Goal: Task Accomplishment & Management: Manage account settings

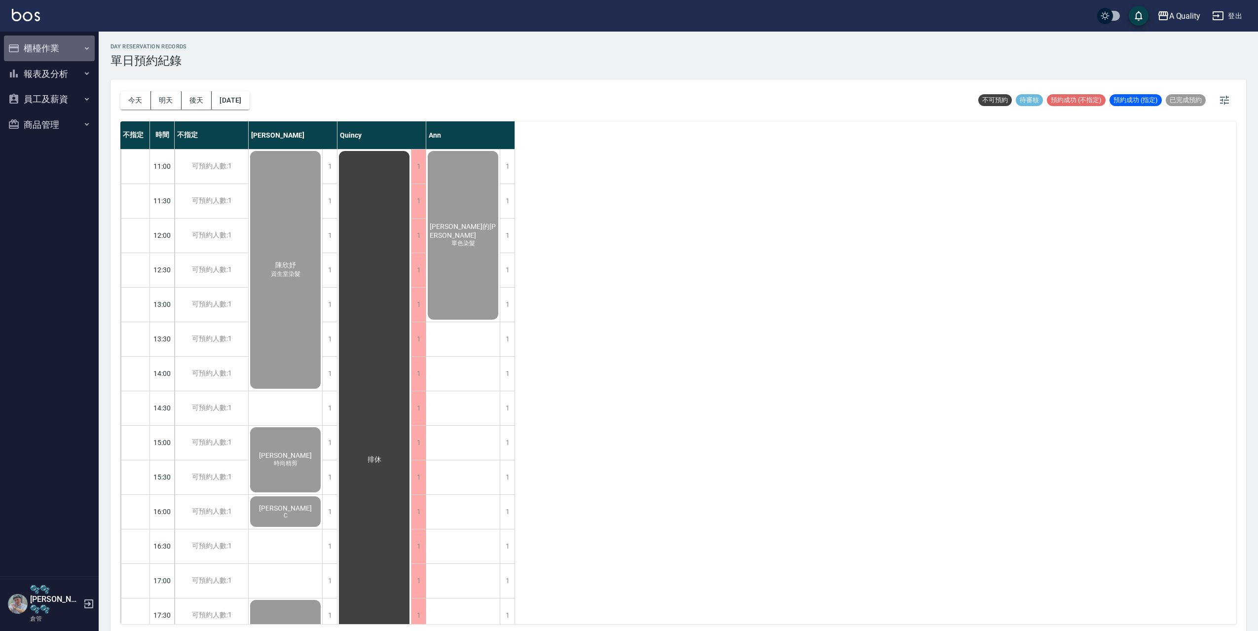
drag, startPoint x: 48, startPoint y: 51, endPoint x: 47, endPoint y: 125, distance: 73.5
click at [49, 51] on button "櫃檯作業" at bounding box center [49, 49] width 91 height 26
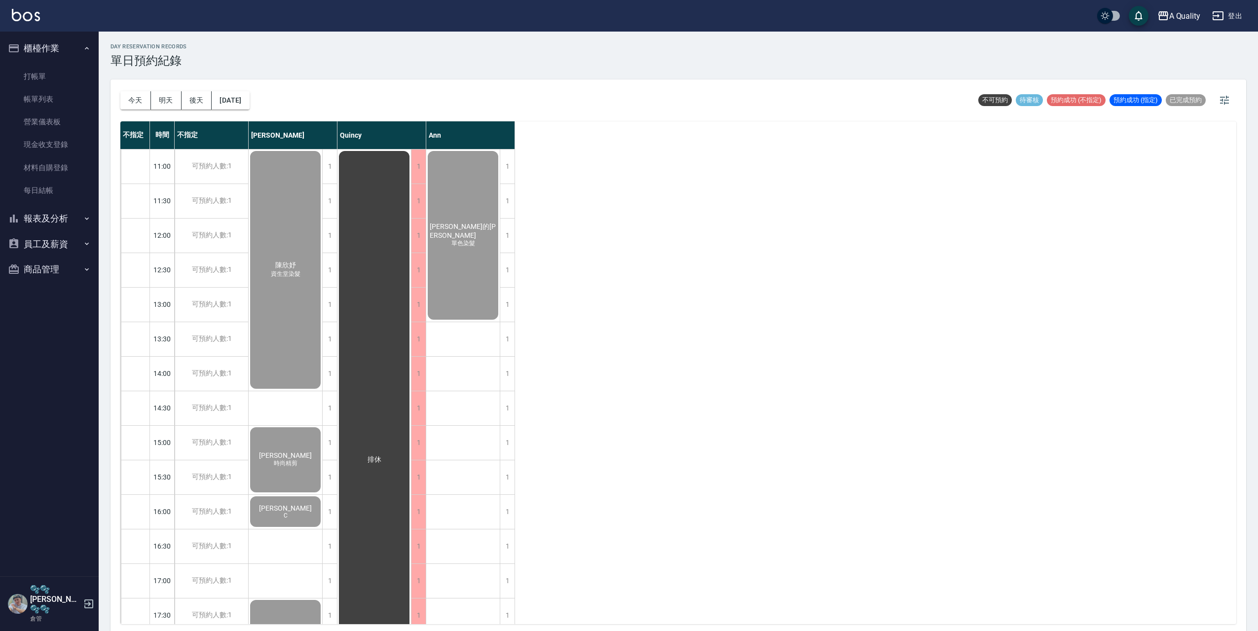
click at [55, 218] on button "報表及分析" at bounding box center [49, 219] width 91 height 26
drag, startPoint x: 54, startPoint y: 474, endPoint x: 281, endPoint y: 332, distance: 267.8
click at [54, 472] on button "員工及薪資" at bounding box center [49, 480] width 91 height 26
click at [1233, 13] on button "登出" at bounding box center [1228, 16] width 38 height 18
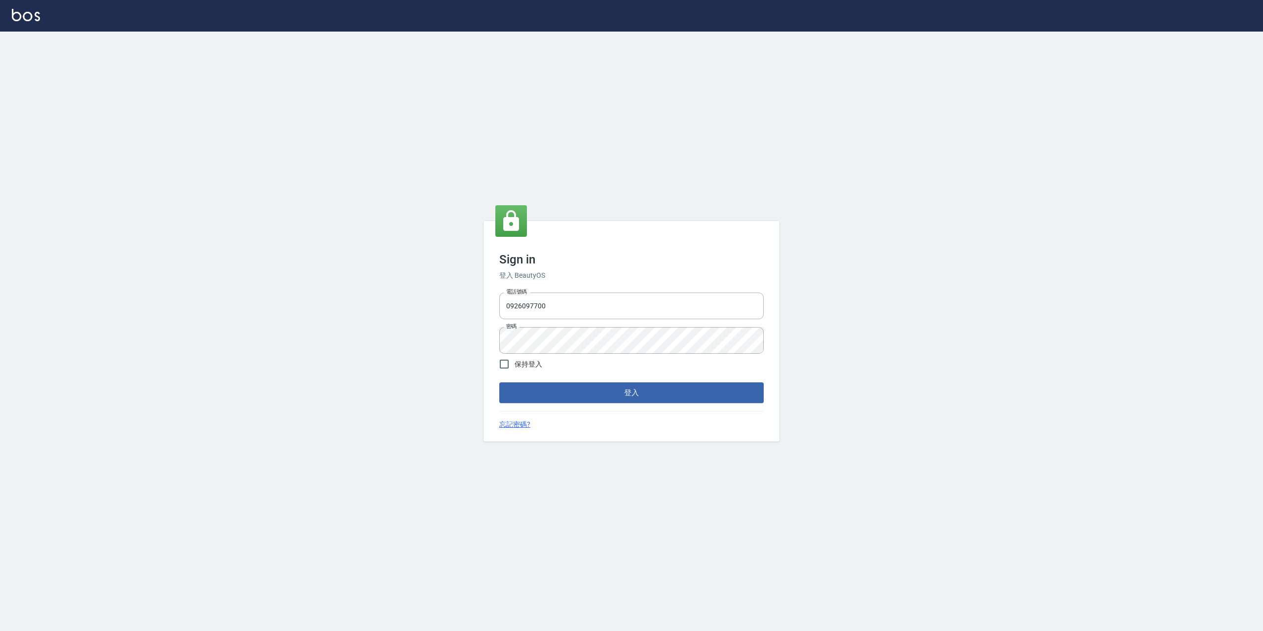
drag, startPoint x: 586, startPoint y: 304, endPoint x: 406, endPoint y: 306, distance: 179.7
click at [406, 306] on div "Sign in 登入 BeautyOS 電話號碼 [PHONE_NUMBER] 電話號碼 密碼 密碼 保持登入 登入 忘記密碼?" at bounding box center [631, 332] width 1263 height 600
type input "0228915771"
drag, startPoint x: 498, startPoint y: 363, endPoint x: 567, endPoint y: 402, distance: 78.9
click at [505, 363] on input "保持登入" at bounding box center [504, 364] width 21 height 21
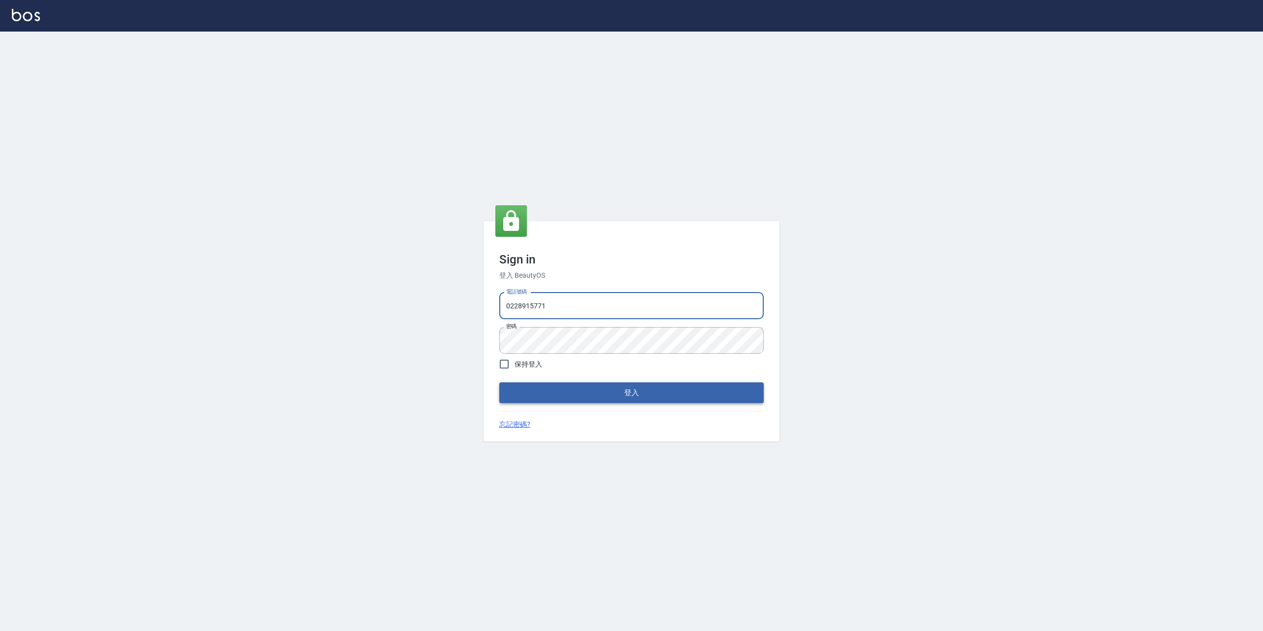
checkbox input "true"
click at [567, 386] on button "登入" at bounding box center [631, 392] width 265 height 21
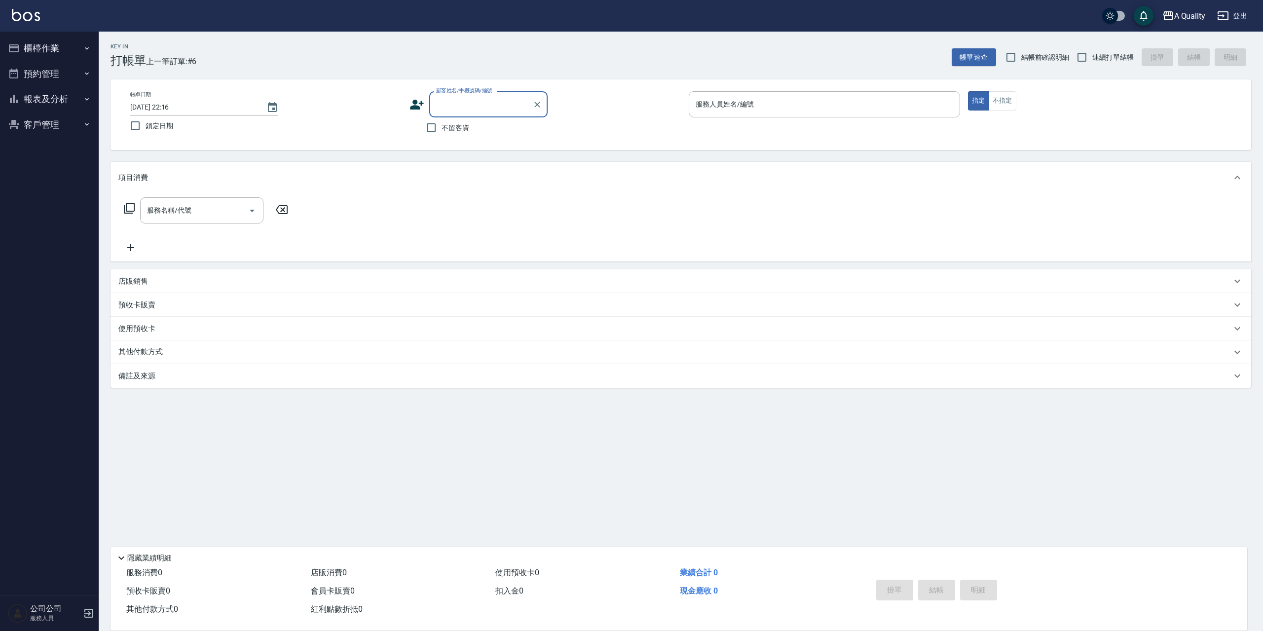
click at [45, 74] on button "預約管理" at bounding box center [49, 74] width 91 height 26
click at [44, 47] on button "櫃檯作業" at bounding box center [49, 49] width 91 height 26
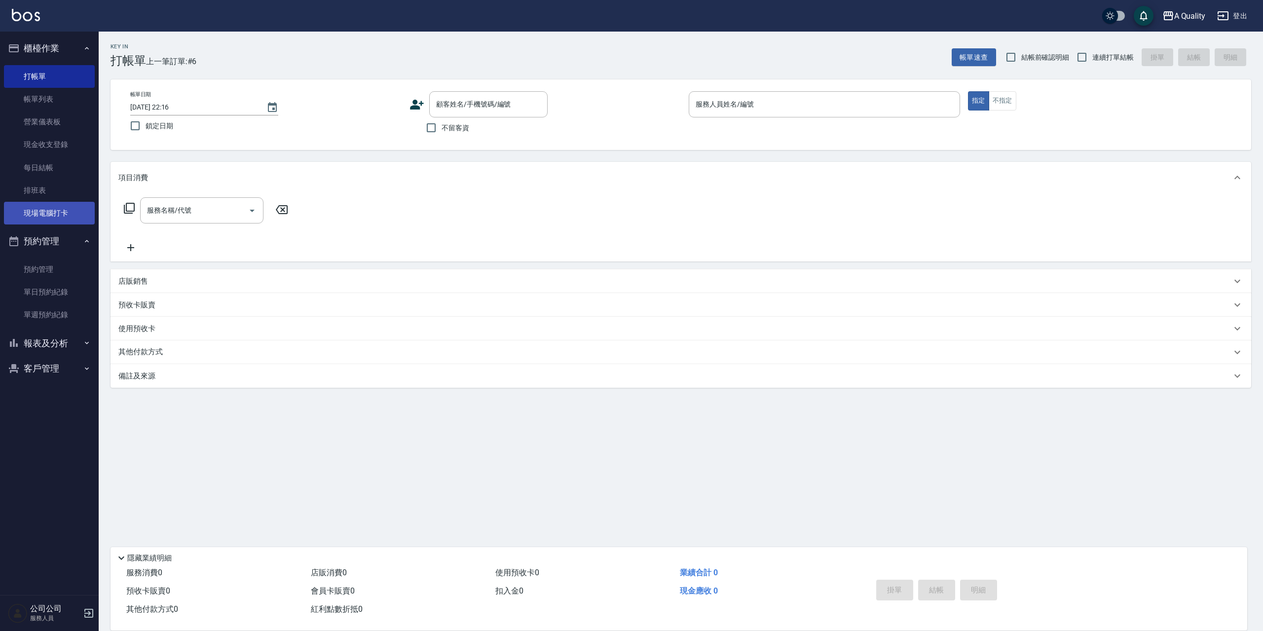
click at [57, 213] on link "現場電腦打卡" at bounding box center [49, 213] width 91 height 23
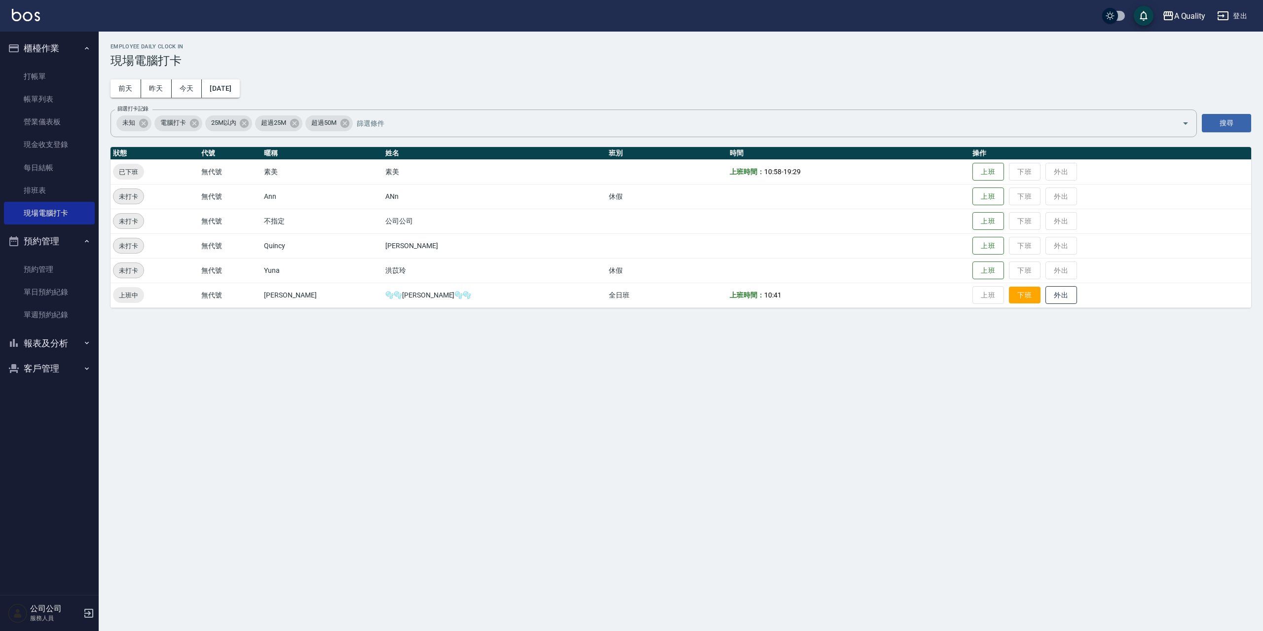
click at [1009, 291] on button "下班" at bounding box center [1025, 295] width 32 height 17
click at [38, 287] on link "單日預約紀錄" at bounding box center [49, 292] width 91 height 23
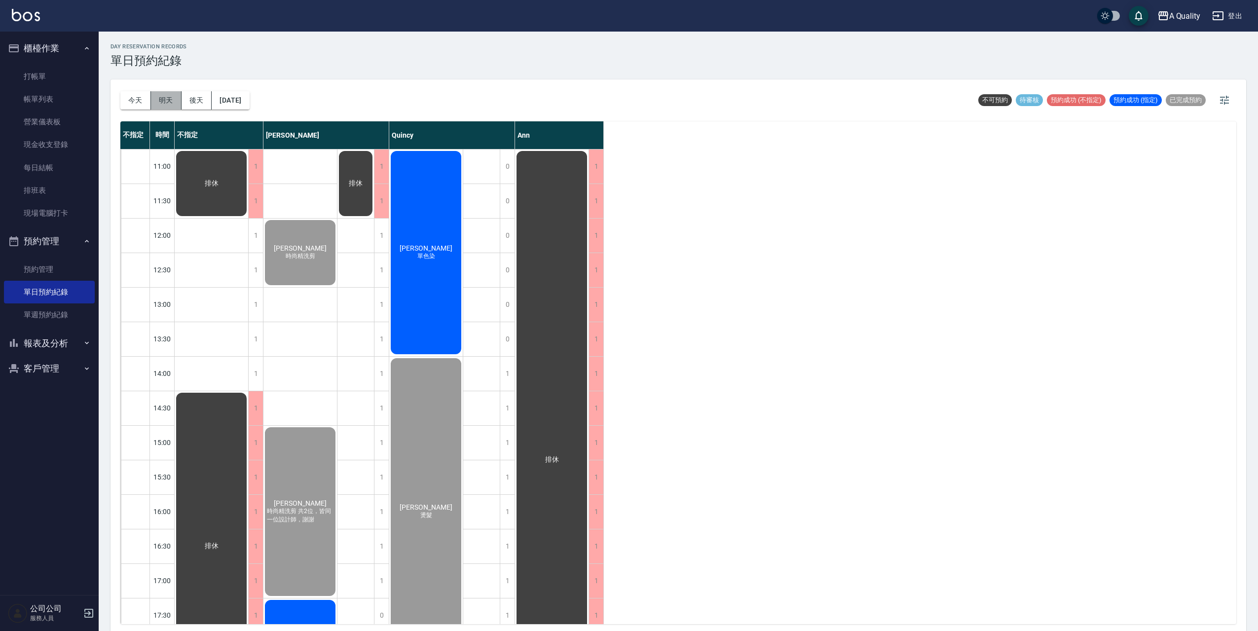
click at [169, 99] on button "明天" at bounding box center [166, 100] width 31 height 18
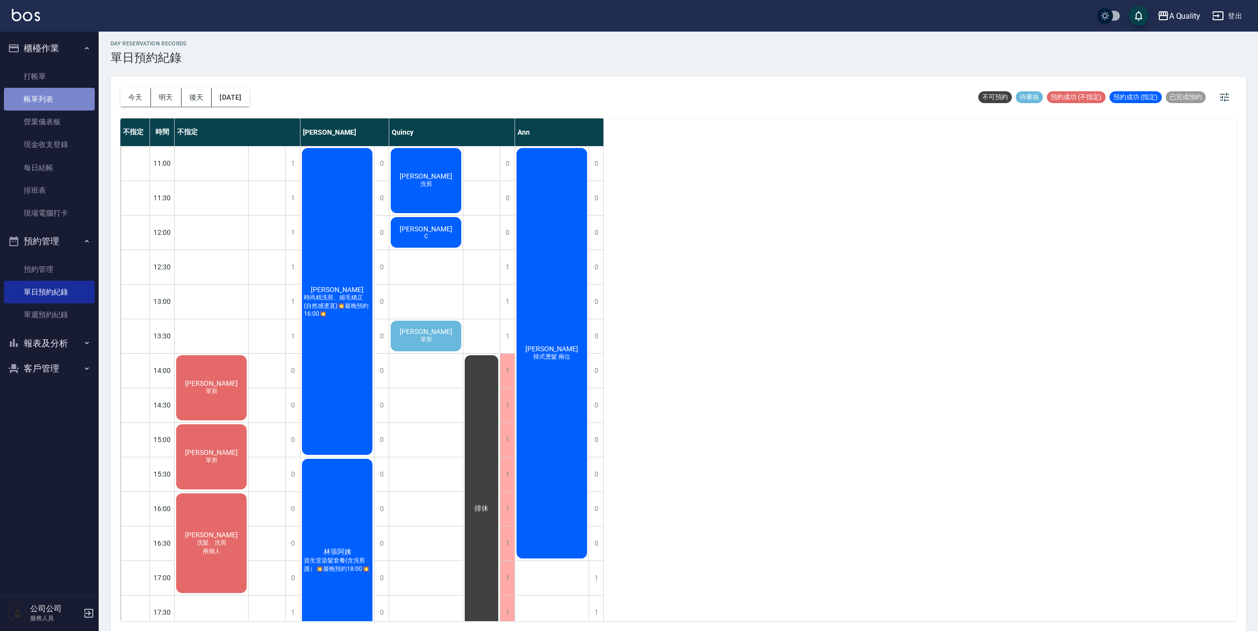
click at [39, 96] on link "帳單列表" at bounding box center [49, 99] width 91 height 23
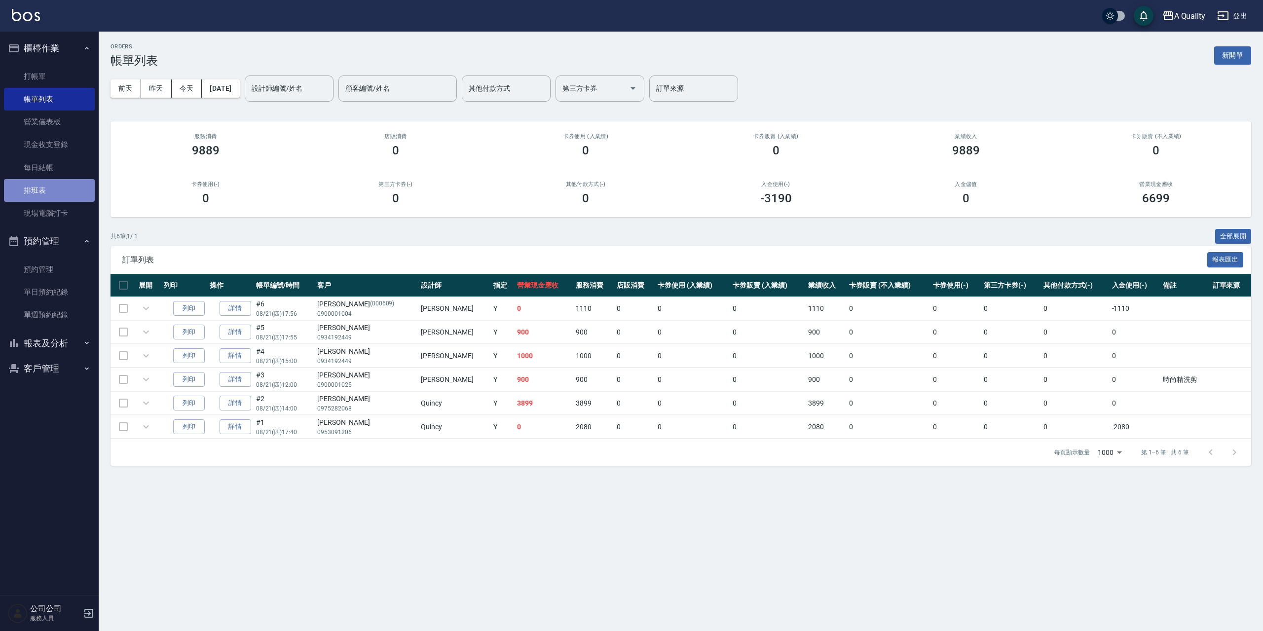
click at [30, 191] on link "排班表" at bounding box center [49, 190] width 91 height 23
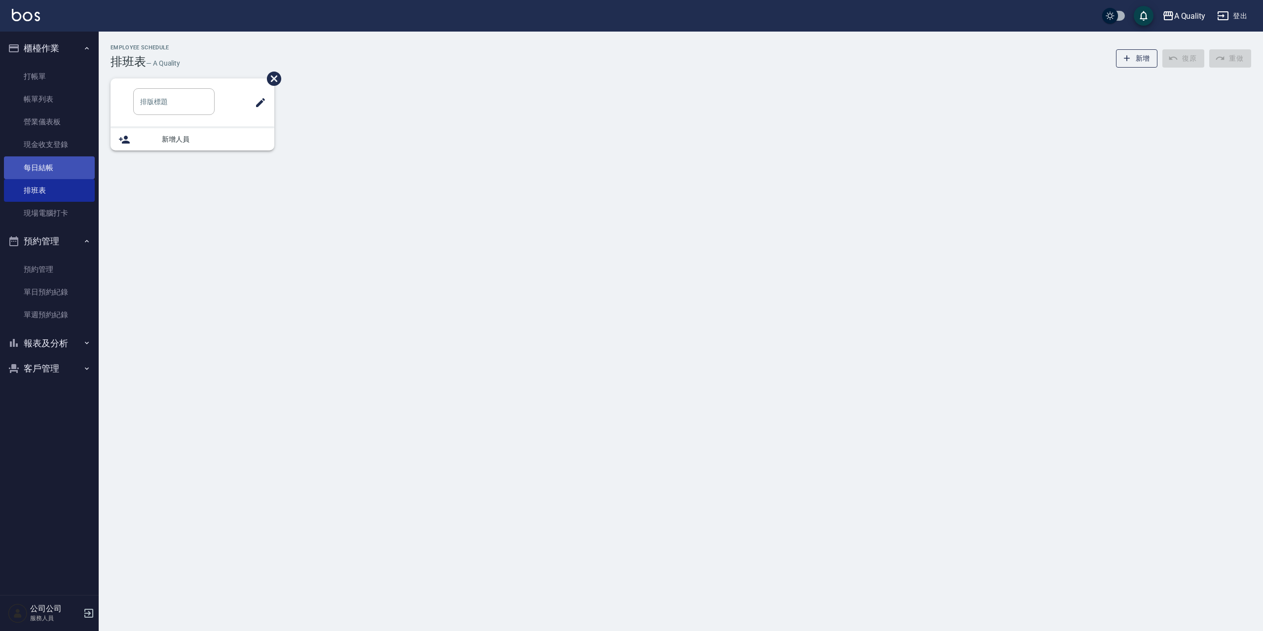
type input "SC"
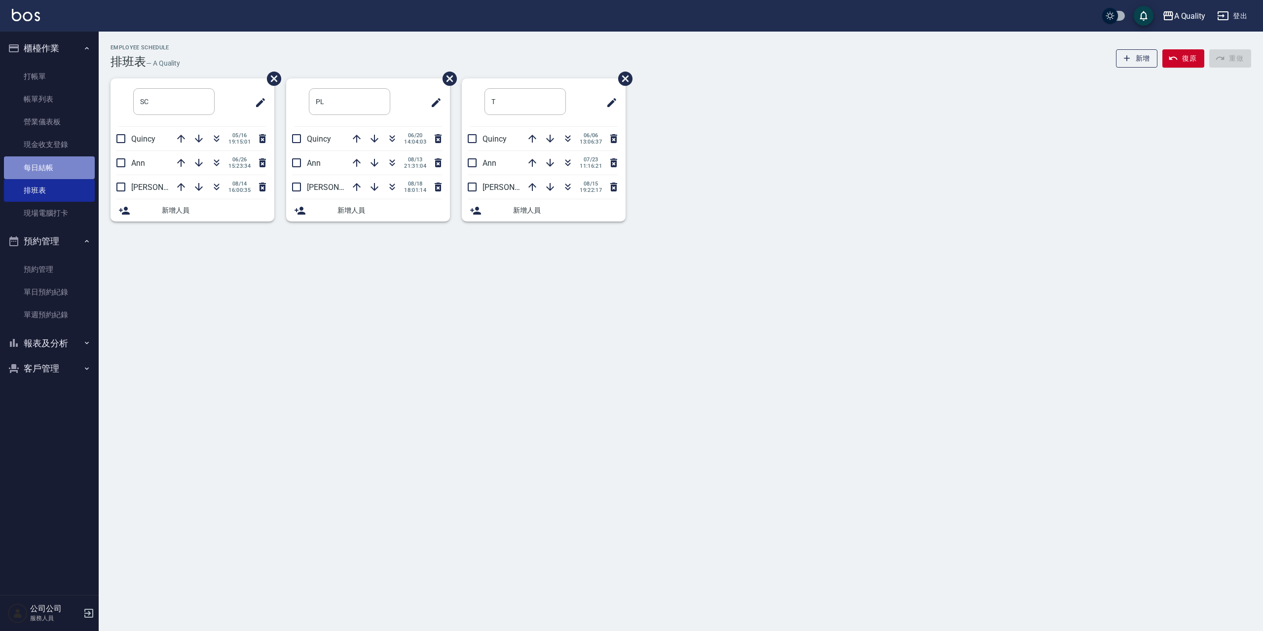
click at [31, 178] on link "每日結帳" at bounding box center [49, 167] width 91 height 23
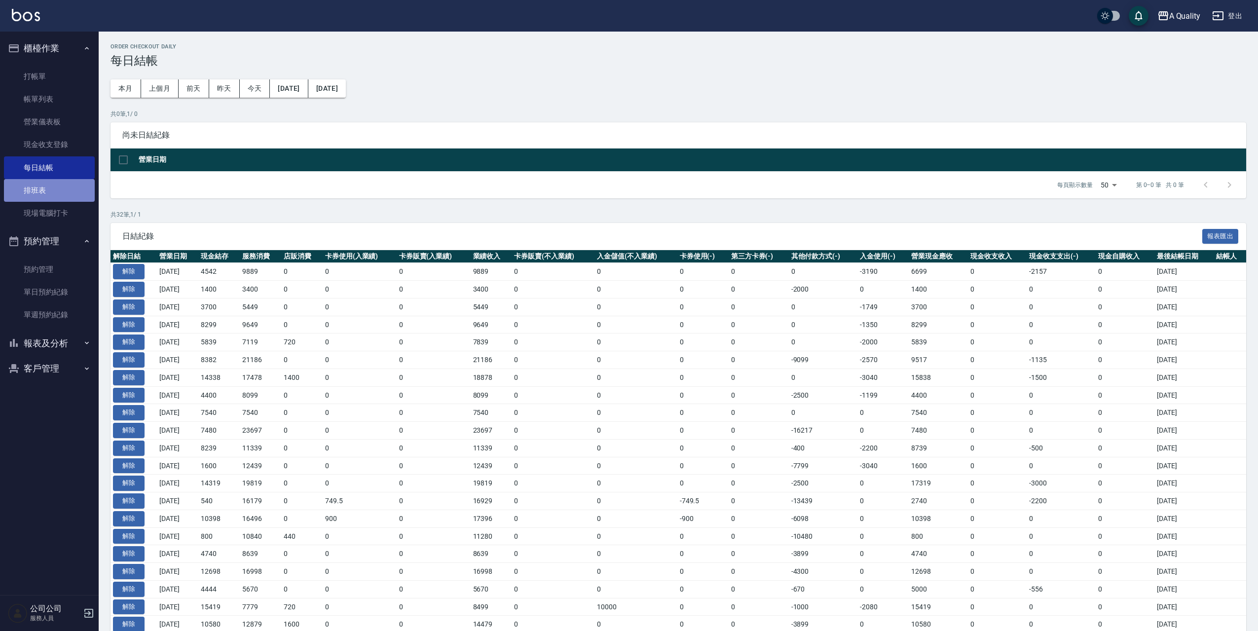
click at [38, 184] on link "排班表" at bounding box center [49, 190] width 91 height 23
